Goal: Task Accomplishment & Management: Complete application form

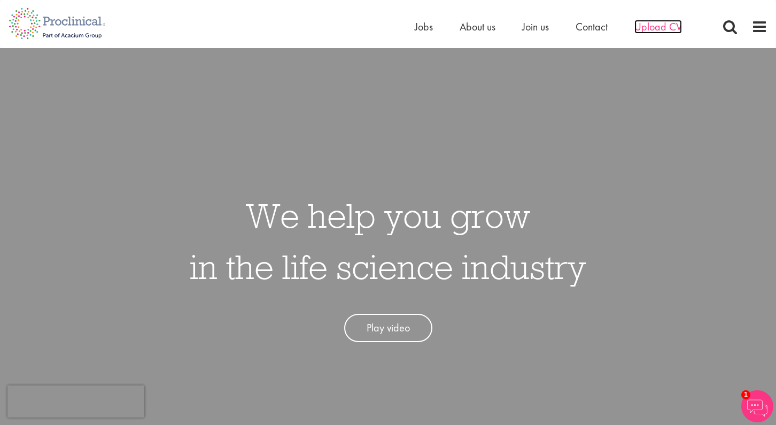
click at [651, 30] on span "Upload CV" at bounding box center [659, 27] width 48 height 14
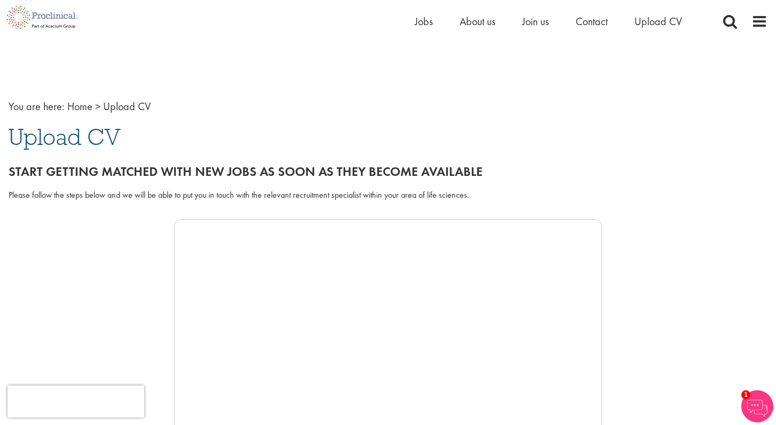
scroll to position [232, 0]
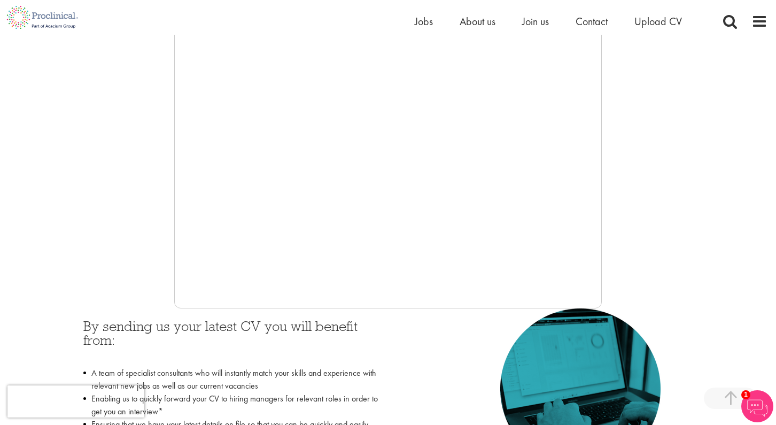
click at [766, 422] on div "By sending us your latest CV you will benefit from: A team of specialist consul…" at bounding box center [388, 413] width 759 height 209
click at [747, 401] on img at bounding box center [758, 406] width 32 height 32
click at [679, 84] on div at bounding box center [388, 148] width 759 height 321
click at [756, 415] on img at bounding box center [758, 406] width 32 height 32
click at [667, 22] on span "Upload CV" at bounding box center [659, 21] width 48 height 14
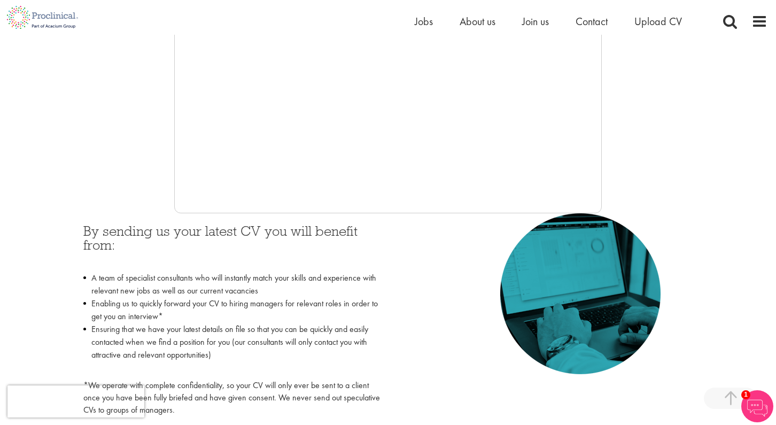
scroll to position [328, 0]
